Goal: Transaction & Acquisition: Register for event/course

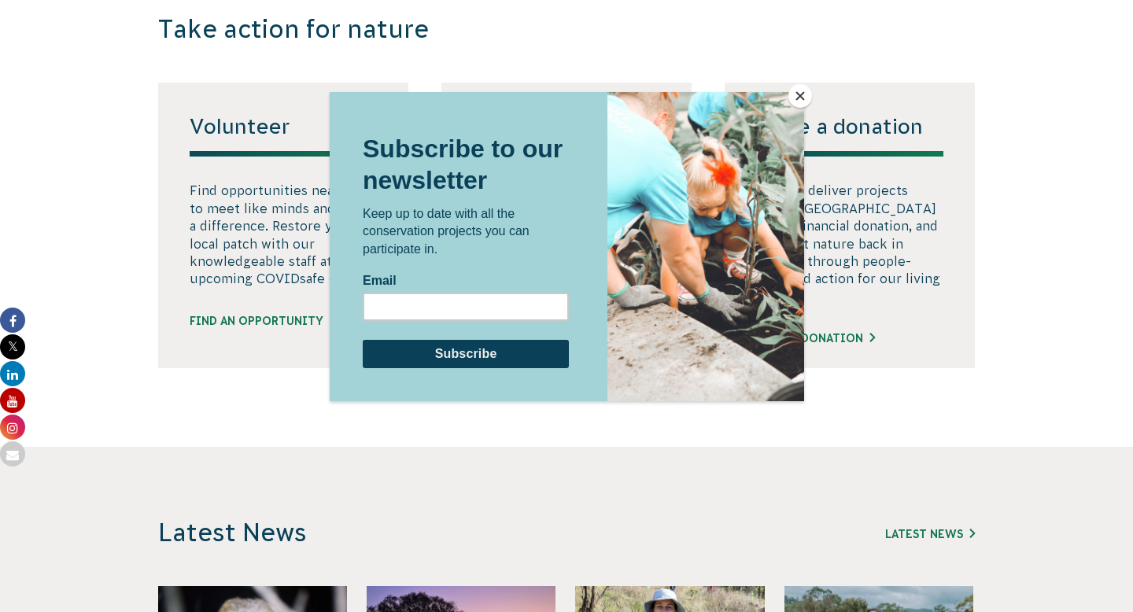
scroll to position [1022, 0]
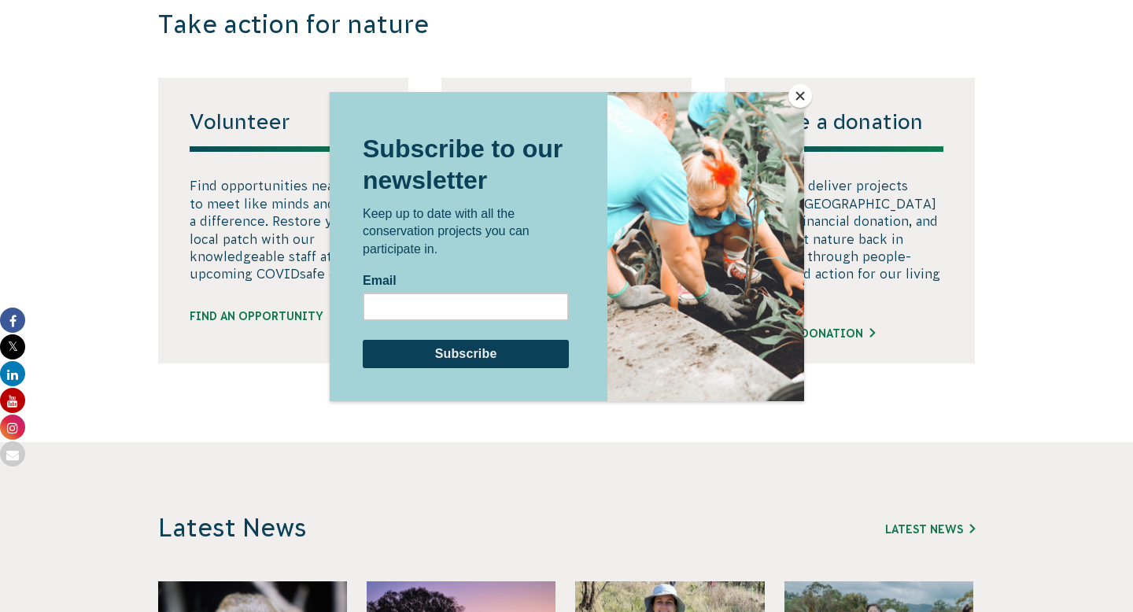
click at [795, 100] on button "Close" at bounding box center [800, 96] width 24 height 24
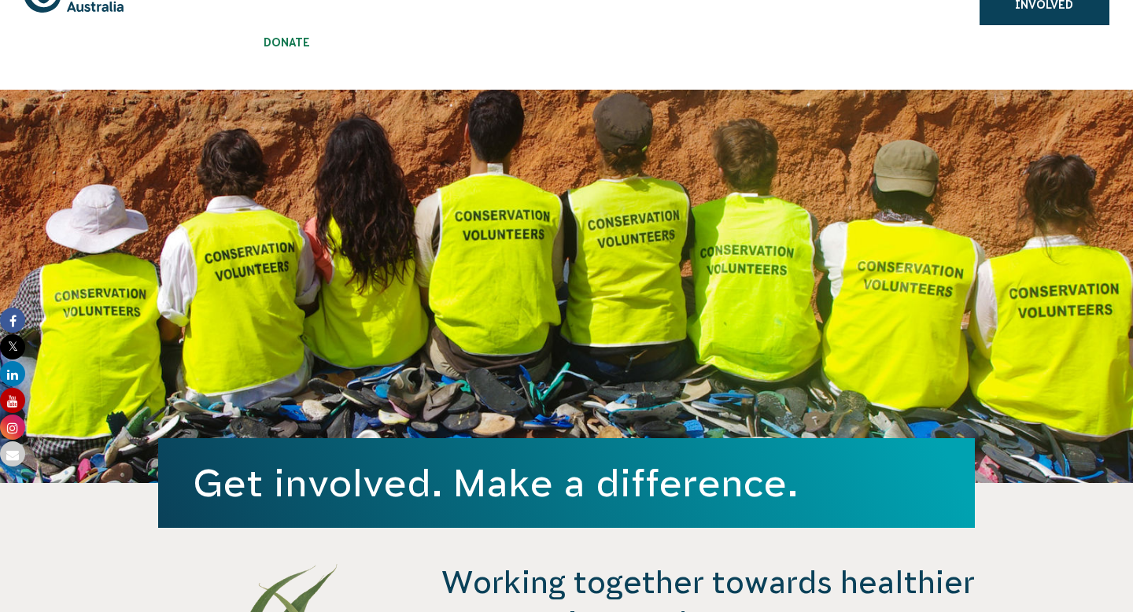
scroll to position [0, 0]
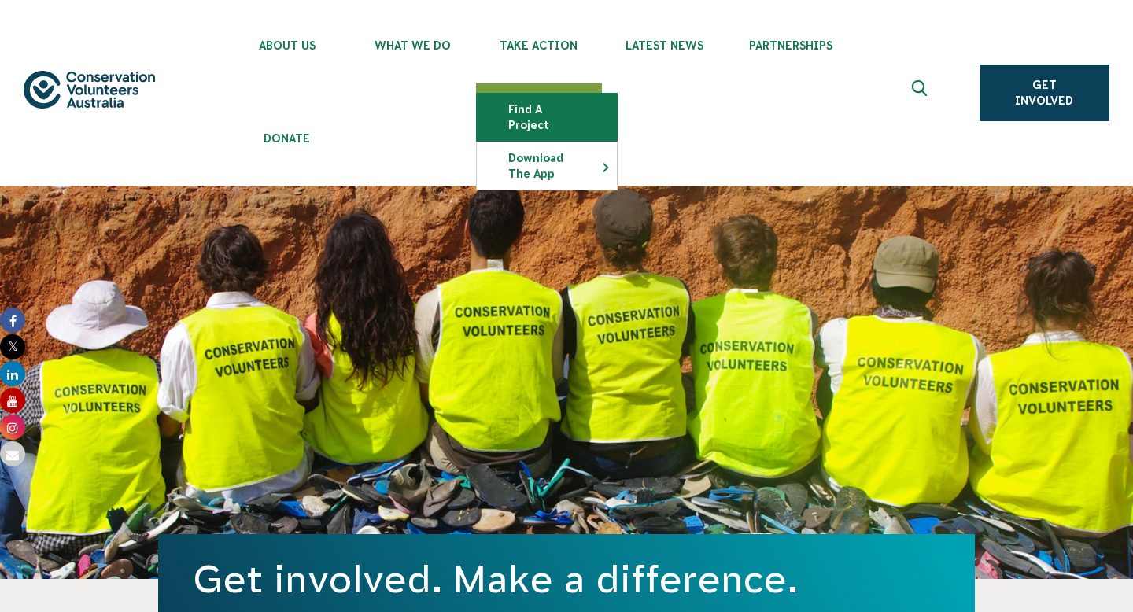
click at [543, 102] on link "Find a project" at bounding box center [547, 117] width 140 height 47
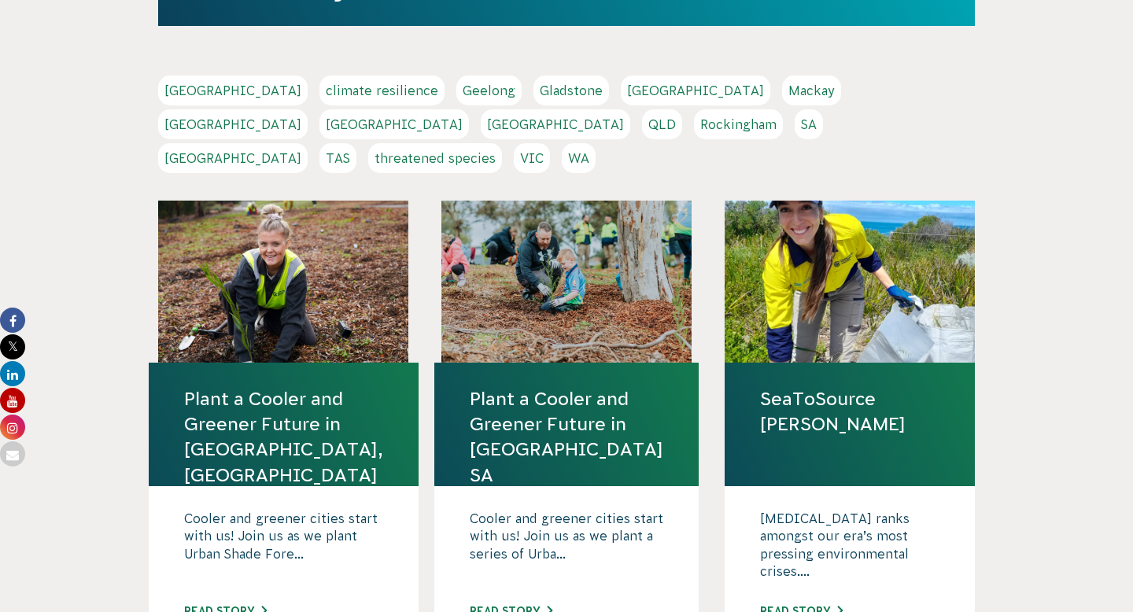
scroll to position [413, 0]
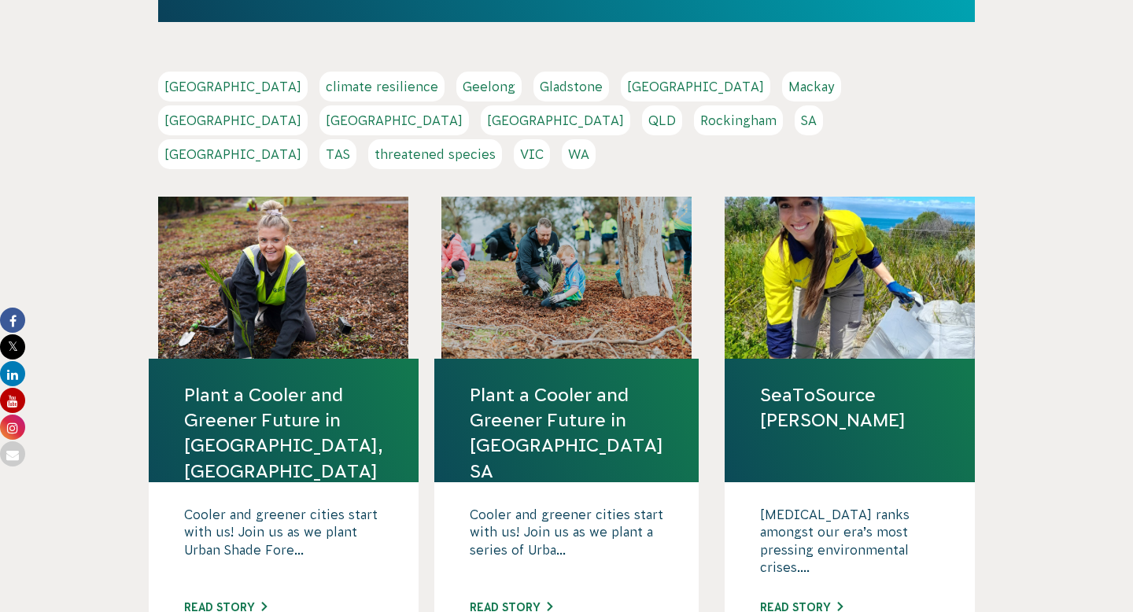
click at [550, 139] on link "VIC" at bounding box center [532, 154] width 36 height 30
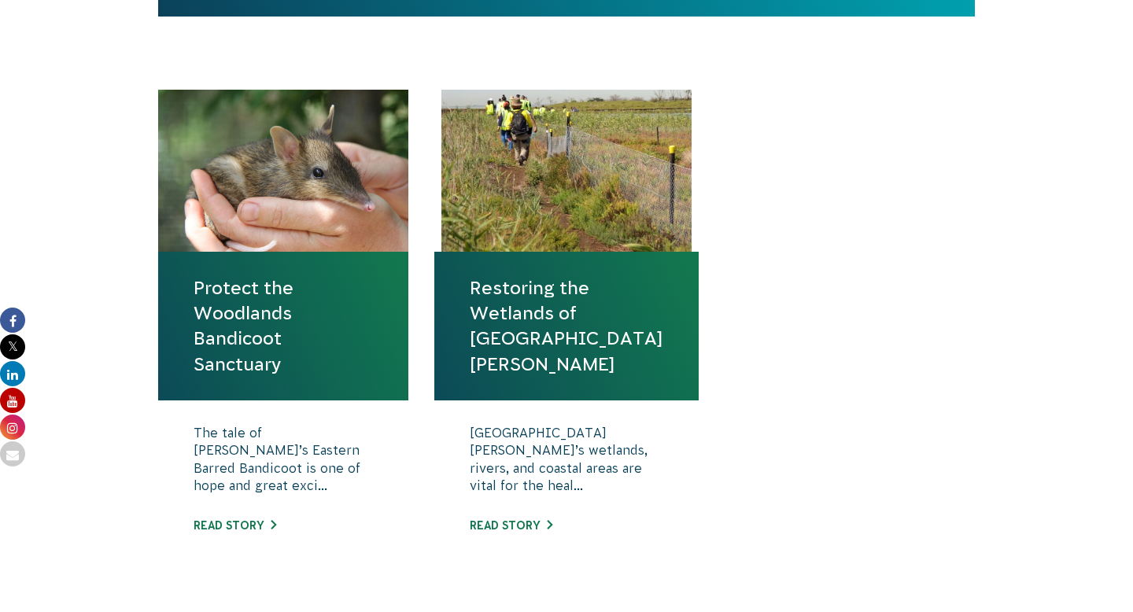
scroll to position [606, 0]
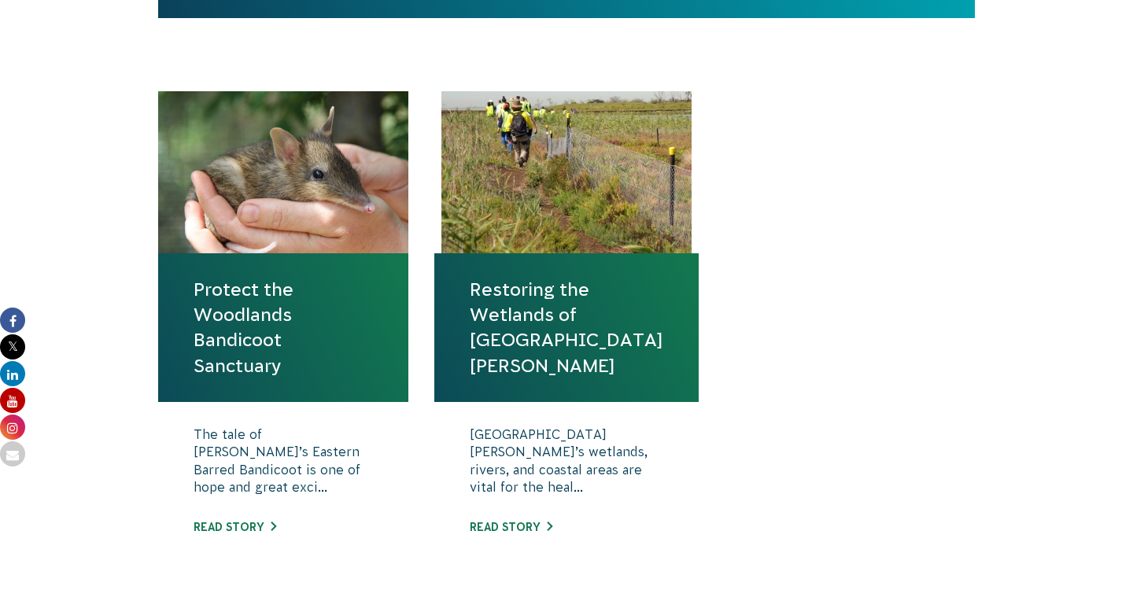
click at [245, 340] on link "Protect the Woodlands Bandicoot Sanctuary" at bounding box center [282, 327] width 179 height 101
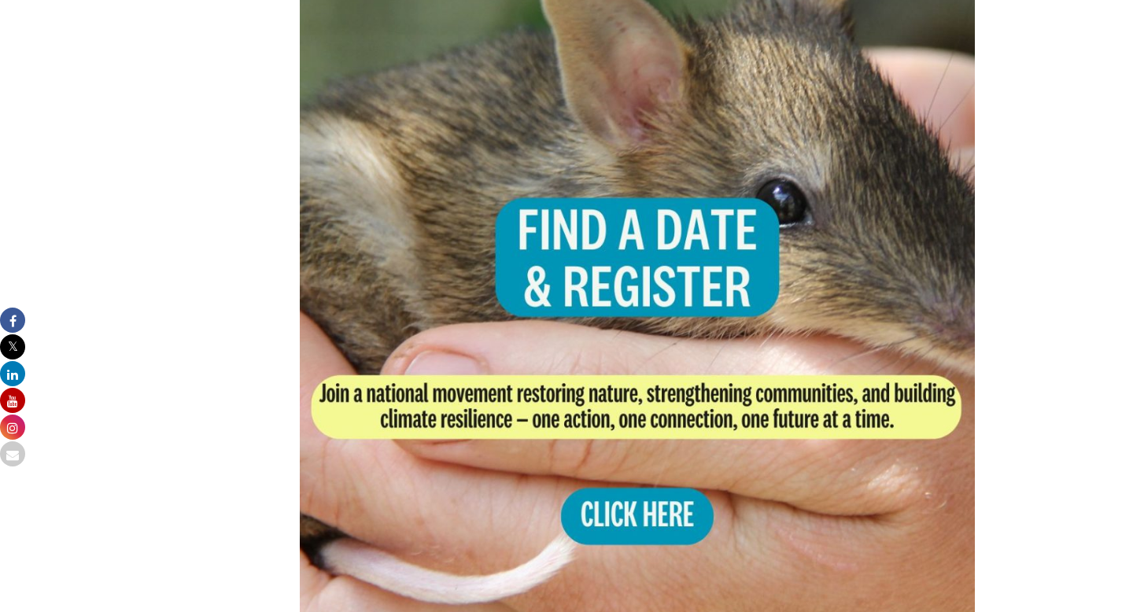
scroll to position [3185, 0]
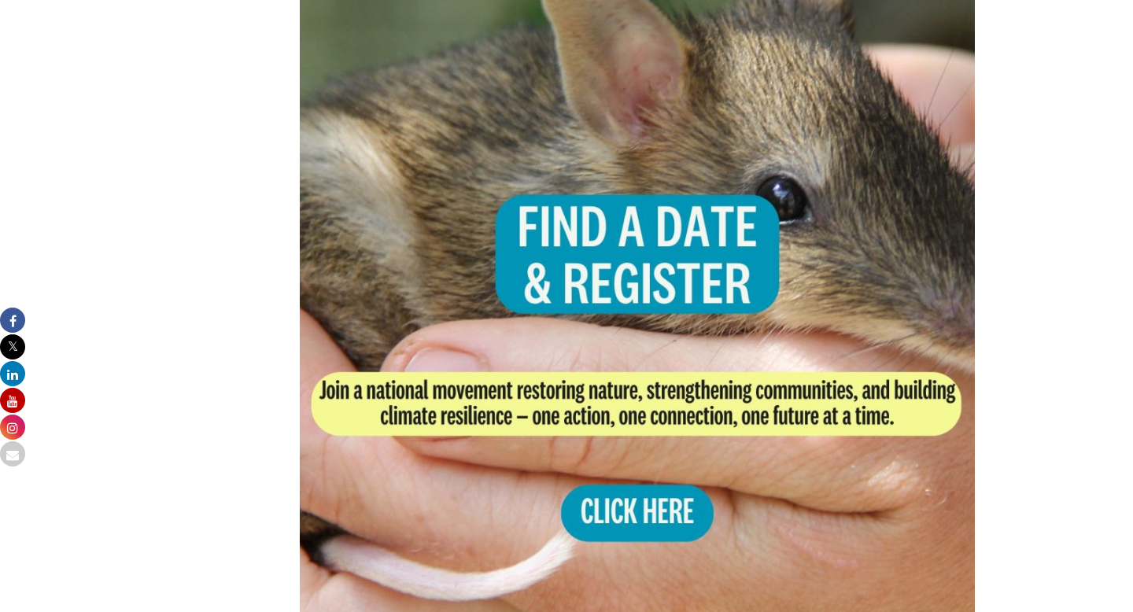
click at [612, 251] on img at bounding box center [637, 295] width 675 height 675
